Goal: Find specific page/section: Find specific page/section

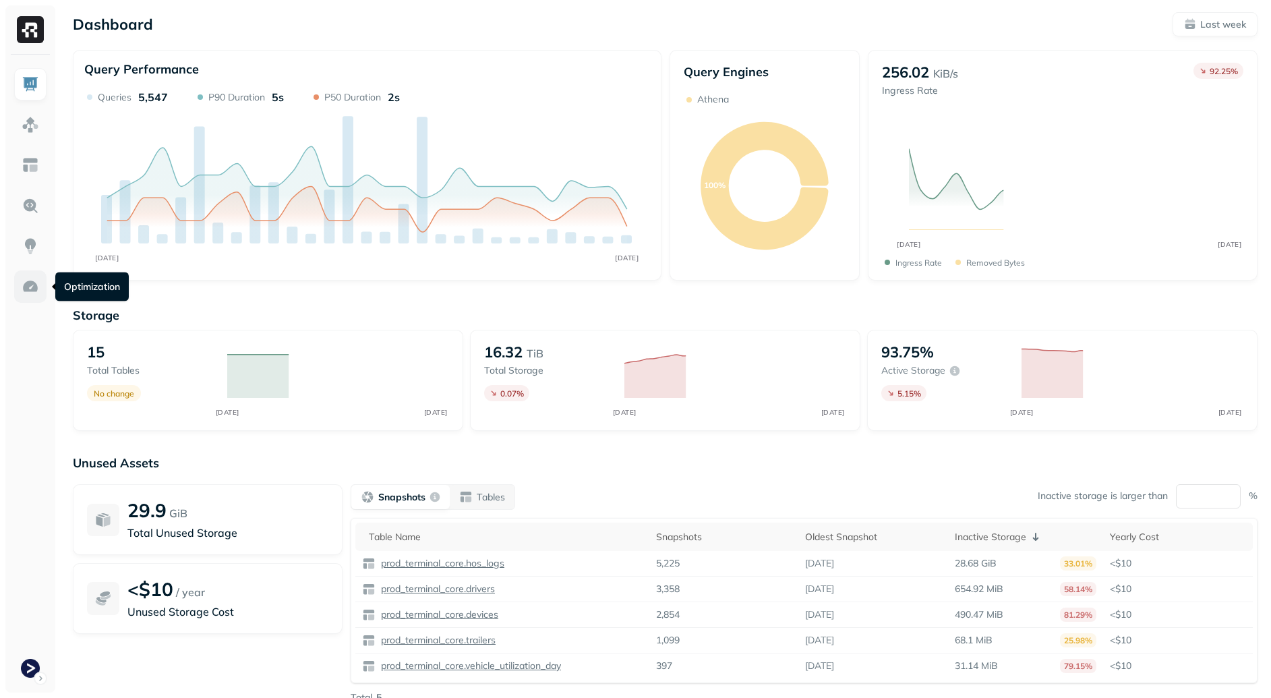
click at [30, 287] on img at bounding box center [31, 287] width 18 height 18
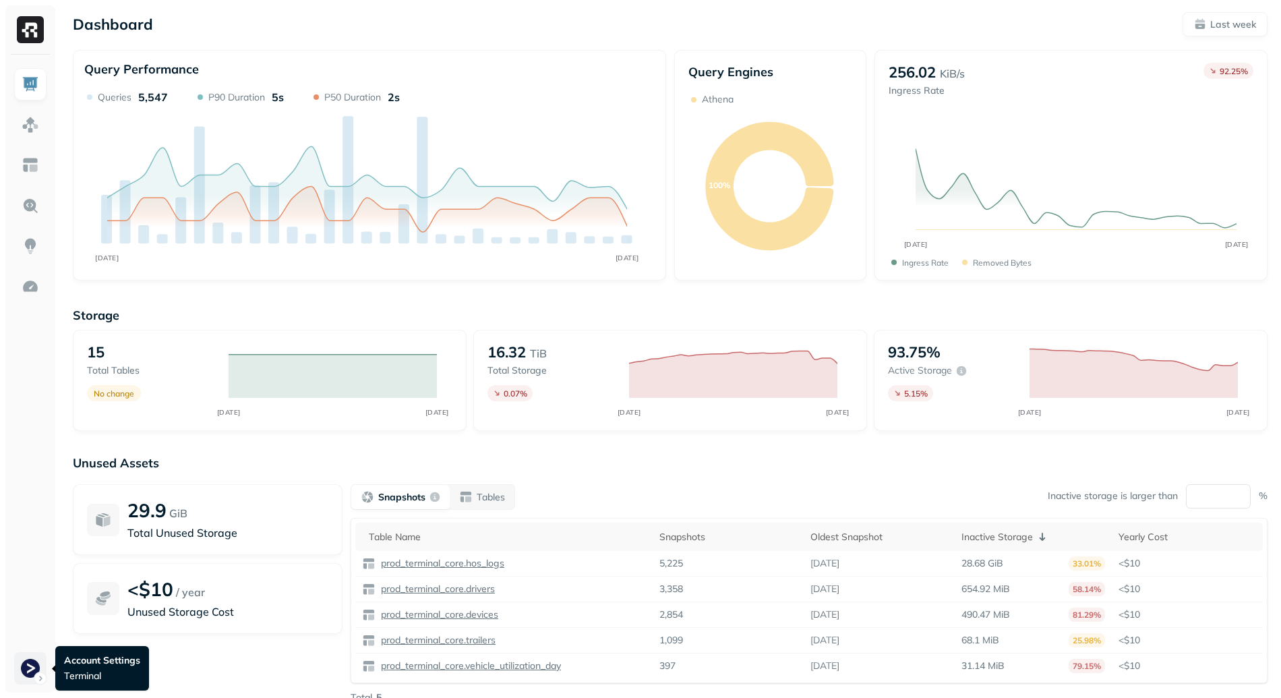
click at [20, 678] on html "Dashboard Last week Query Performance SEP [DATE] Queries 5,547 P90 Duration 5s …" at bounding box center [640, 375] width 1281 height 751
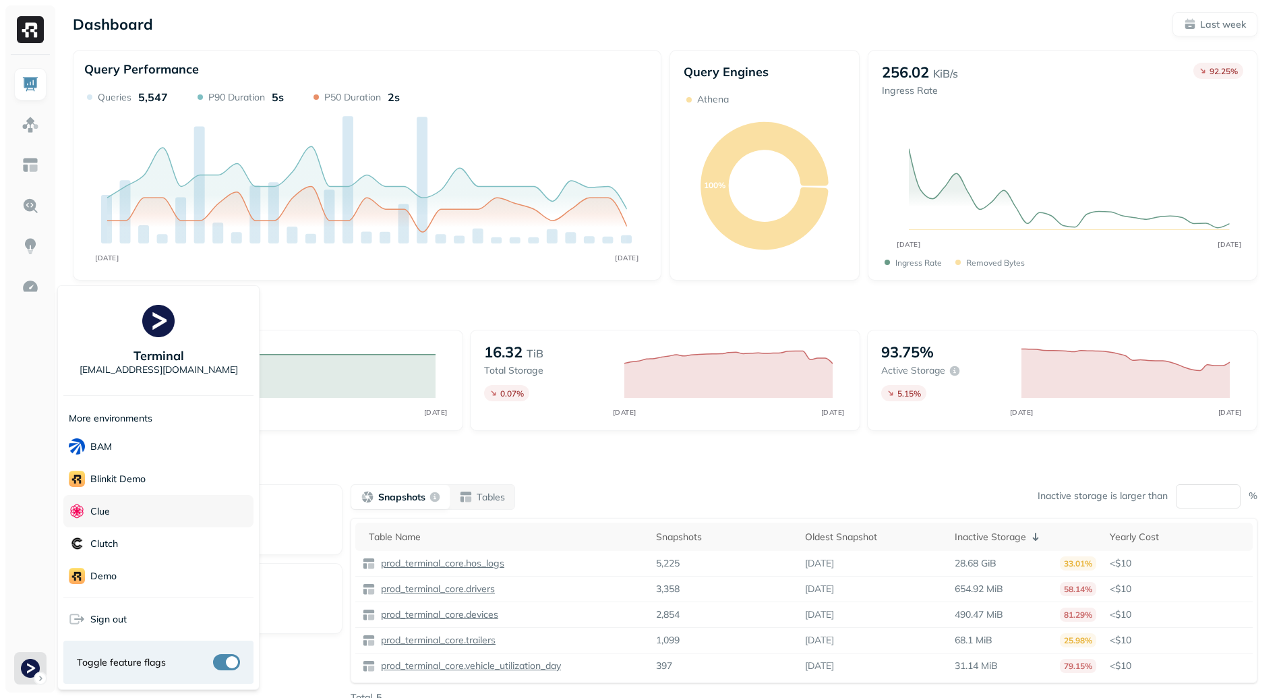
click at [128, 517] on div "Clue" at bounding box center [158, 511] width 190 height 32
click at [371, 455] on html "Dashboard Last week Query Performance SEP [DATE] Queries 5,547 P90 Duration 5s …" at bounding box center [640, 375] width 1281 height 751
